Goal: Consume media (video, audio)

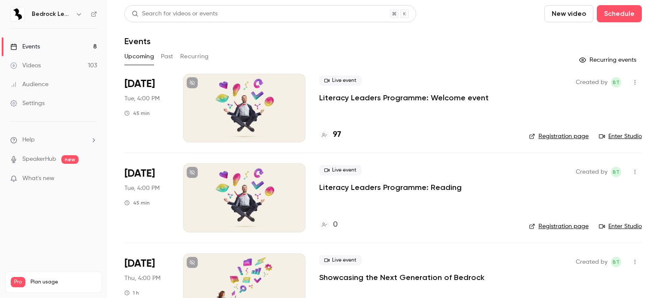
click at [24, 62] on div "Videos" at bounding box center [25, 65] width 30 height 9
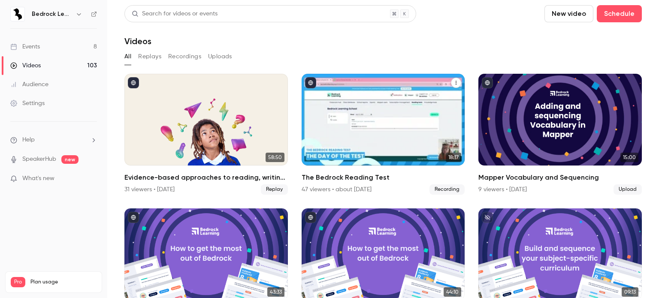
click at [389, 120] on div "The Bedrock Reading Test" at bounding box center [383, 120] width 163 height 92
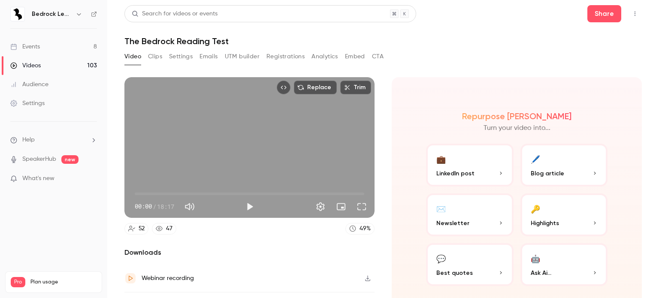
click at [250, 202] on button "Play" at bounding box center [249, 206] width 17 height 17
click at [601, 16] on button "Share" at bounding box center [604, 13] width 34 height 17
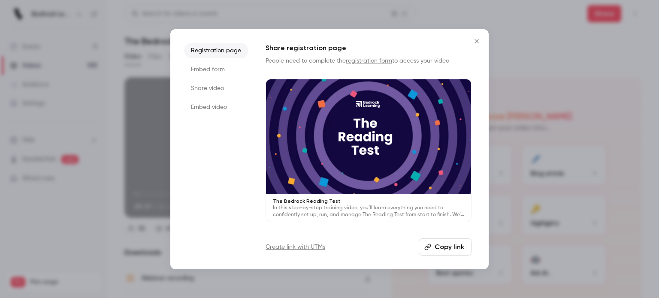
click at [436, 245] on button "Copy link" at bounding box center [445, 247] width 53 height 17
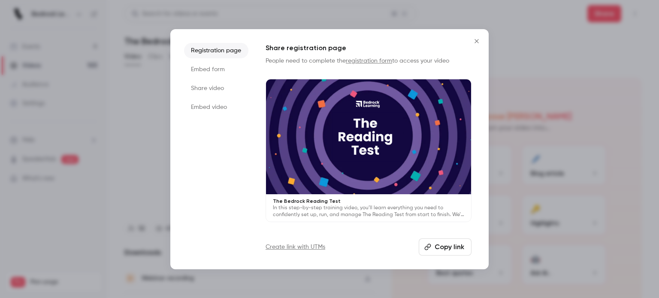
type input "**"
